Goal: Task Accomplishment & Management: Complete application form

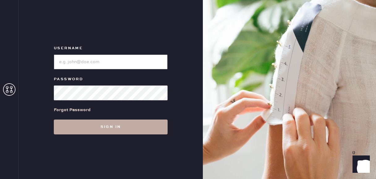
type input "reformationfillmore"
click at [87, 132] on button "Sign in" at bounding box center [111, 126] width 114 height 15
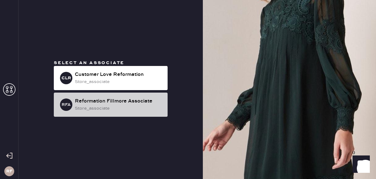
click at [91, 108] on div "store_associate" at bounding box center [119, 108] width 88 height 7
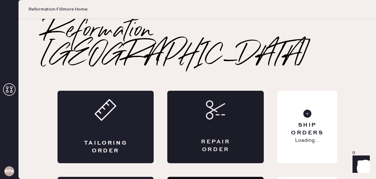
click at [233, 101] on div "Repair Order" at bounding box center [215, 127] width 96 height 72
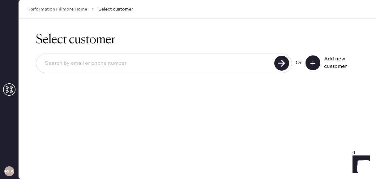
click at [150, 73] on div "Or Add new customer" at bounding box center [197, 63] width 323 height 33
click at [141, 63] on input at bounding box center [156, 63] width 232 height 14
type input "4802849227"
click at [281, 61] on use at bounding box center [281, 63] width 15 height 15
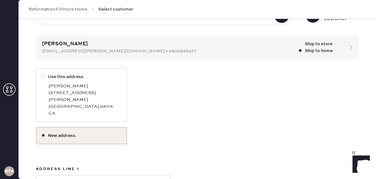
scroll to position [55, 0]
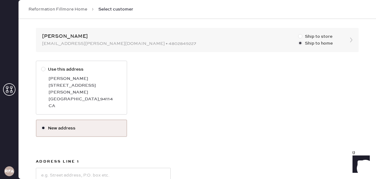
click at [299, 37] on div at bounding box center [300, 36] width 4 height 4
click at [298, 33] on input "Ship to store" at bounding box center [298, 33] width 0 height 0
radio input "true"
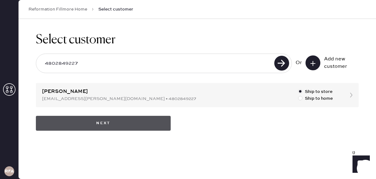
click at [94, 121] on button "Next" at bounding box center [103, 123] width 135 height 15
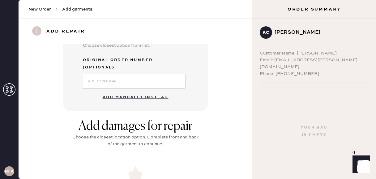
click at [129, 91] on button "Add manually instead" at bounding box center [135, 97] width 73 height 12
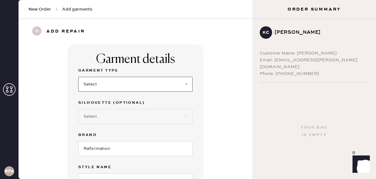
click at [114, 85] on select "Select Basic Skirt Jeans Leggings Pants Shorts Basic Sleeved Dress Basic Sleeve…" at bounding box center [135, 84] width 114 height 15
select select "4"
click at [78, 77] on select "Select Basic Skirt Jeans Leggings Pants Shorts Basic Sleeved Dress Basic Sleeve…" at bounding box center [135, 84] width 114 height 15
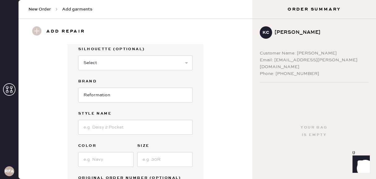
scroll to position [55, 0]
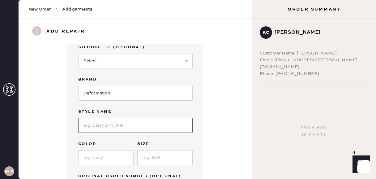
click at [95, 128] on input at bounding box center [135, 125] width 114 height 15
type input "[PERSON_NAME] PANT"
type input "FOREST"
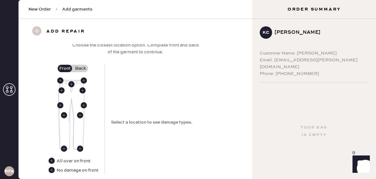
scroll to position [254, 0]
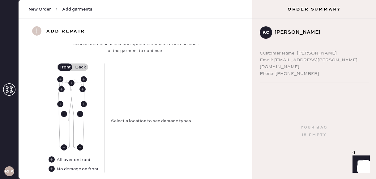
type input "XL"
click at [81, 147] on use at bounding box center [80, 147] width 6 height 6
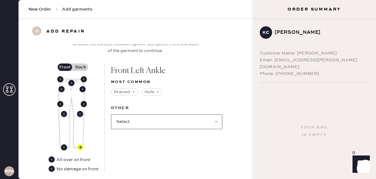
click at [129, 126] on select "Select Broken / Ripped Hem Broken Beads Broken Belt Loop Broken Button Broken E…" at bounding box center [166, 121] width 111 height 15
select select "1706"
click at [111, 114] on select "Select Broken / Ripped Hem Broken Beads Broken Belt Loop Broken Button Broken E…" at bounding box center [166, 121] width 111 height 15
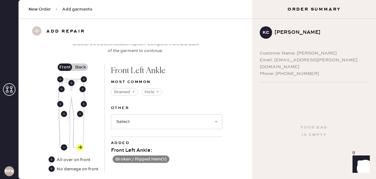
click at [64, 146] on use at bounding box center [64, 147] width 6 height 6
click at [134, 120] on select "Select Broken / Ripped Hem Broken Beads Broken Belt Loop Broken Button Broken E…" at bounding box center [166, 121] width 111 height 15
select select "1706"
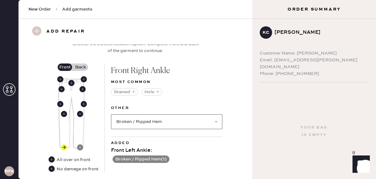
click at [111, 114] on select "Select Broken / Ripped Hem Broken Beads Broken Belt Loop Broken Button Broken E…" at bounding box center [166, 121] width 111 height 15
select select
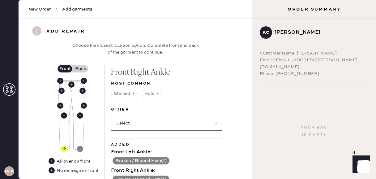
scroll to position [251, 0]
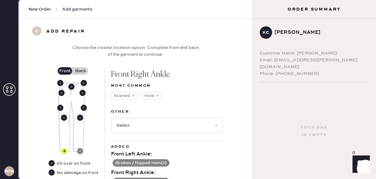
click at [77, 69] on label "Back" at bounding box center [80, 70] width 15 height 7
click at [80, 71] on input "Back" at bounding box center [80, 71] width 0 height 0
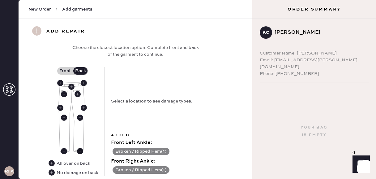
click at [78, 150] on use at bounding box center [80, 151] width 6 height 6
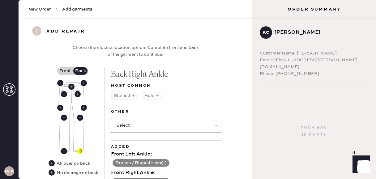
click at [146, 126] on select "Select Broken / Ripped Hem Broken Beads Broken Belt Loop Broken Button Broken E…" at bounding box center [166, 125] width 111 height 15
select select "1706"
click at [111, 118] on select "Select Broken / Ripped Hem Broken Beads Broken Belt Loop Broken Button Broken E…" at bounding box center [166, 125] width 111 height 15
click at [117, 128] on select "Select Broken Beads Broken Belt Loop Broken Button Broken Elastic Broken Hook &…" at bounding box center [166, 125] width 111 height 15
click at [64, 150] on use at bounding box center [64, 151] width 6 height 6
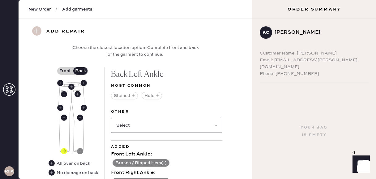
click at [148, 125] on select "Select Broken / Ripped Hem Broken Beads Broken Belt Loop Broken Button Broken E…" at bounding box center [166, 125] width 111 height 15
select select "1706"
click at [111, 118] on select "Select Broken / Ripped Hem Broken Beads Broken Belt Loop Broken Button Broken E…" at bounding box center [166, 125] width 111 height 15
select select
click at [228, 147] on div "Add damages for repair Choose the closest location option. Complete front and b…" at bounding box center [135, 147] width 211 height 237
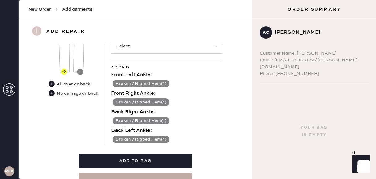
scroll to position [331, 0]
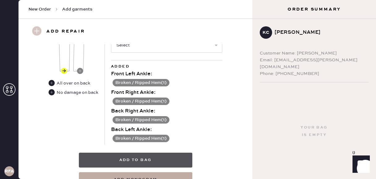
click at [158, 161] on button "Add to bag" at bounding box center [135, 159] width 113 height 15
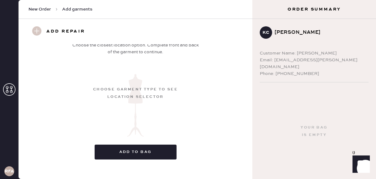
scroll to position [125, 0]
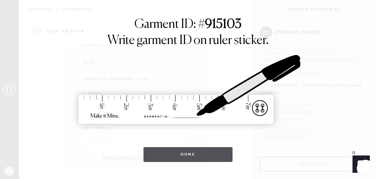
click at [188, 147] on button "Done" at bounding box center [187, 154] width 89 height 15
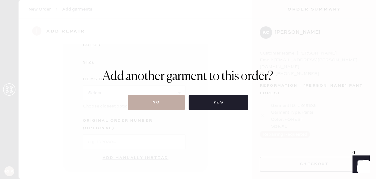
click at [156, 101] on button "No" at bounding box center [156, 102] width 57 height 15
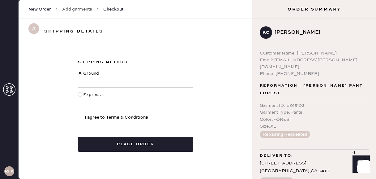
click at [79, 95] on div at bounding box center [80, 94] width 4 height 4
click at [78, 91] on input "Express" at bounding box center [78, 91] width 0 height 0
radio input "true"
click at [80, 116] on div at bounding box center [80, 117] width 4 height 4
click at [78, 114] on input "I agree to Terms & Conditions" at bounding box center [78, 114] width 0 height 0
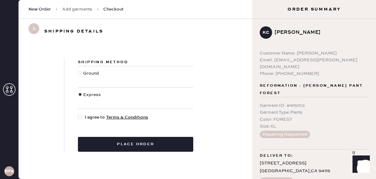
checkbox input "true"
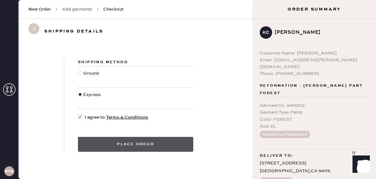
click at [117, 144] on button "Place order" at bounding box center [135, 144] width 115 height 15
